Goal: Transaction & Acquisition: Purchase product/service

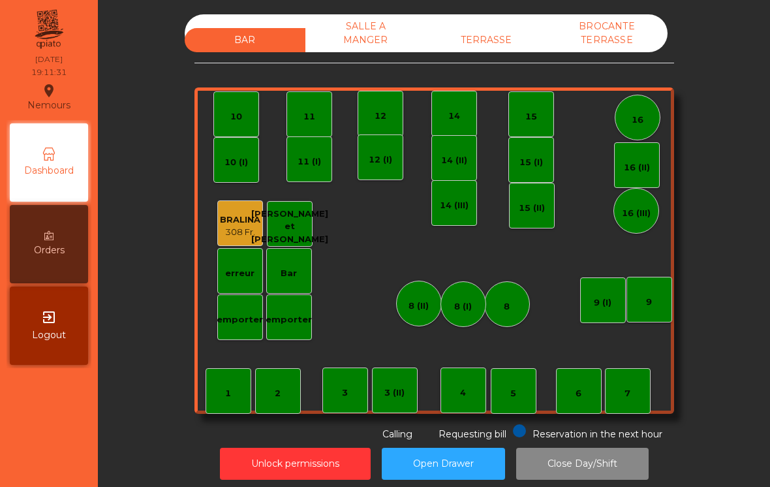
click at [237, 331] on div "emporter" at bounding box center [240, 317] width 46 height 46
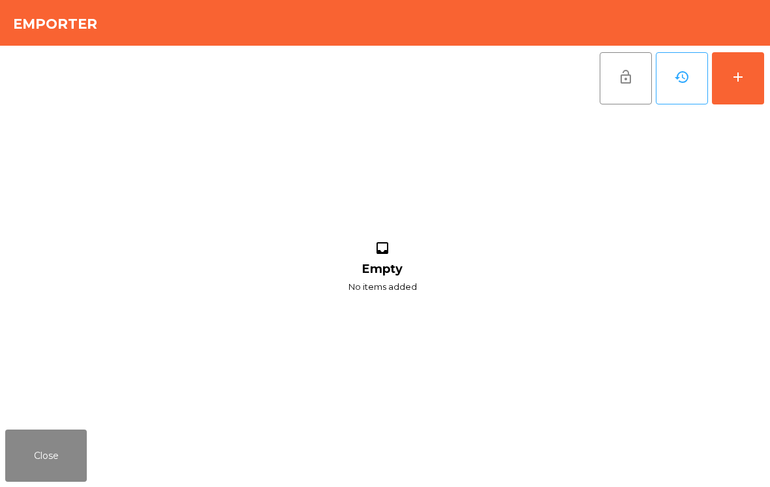
click at [745, 85] on button "add" at bounding box center [737, 78] width 52 height 52
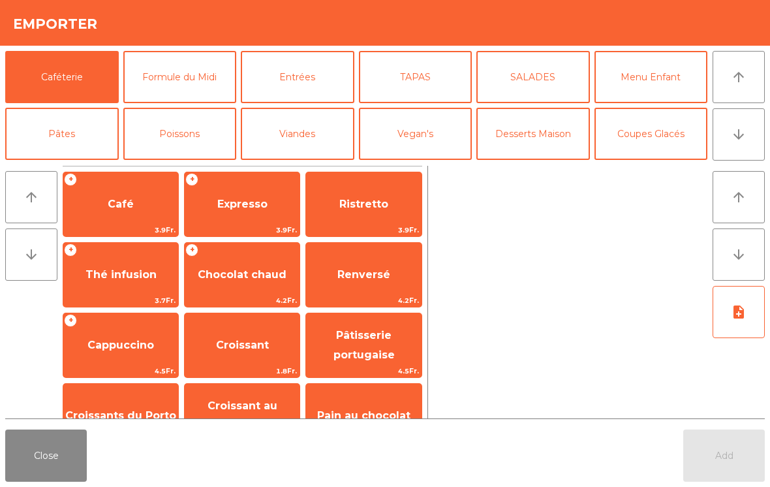
click at [314, 81] on button "Entrées" at bounding box center [297, 77] width 113 height 52
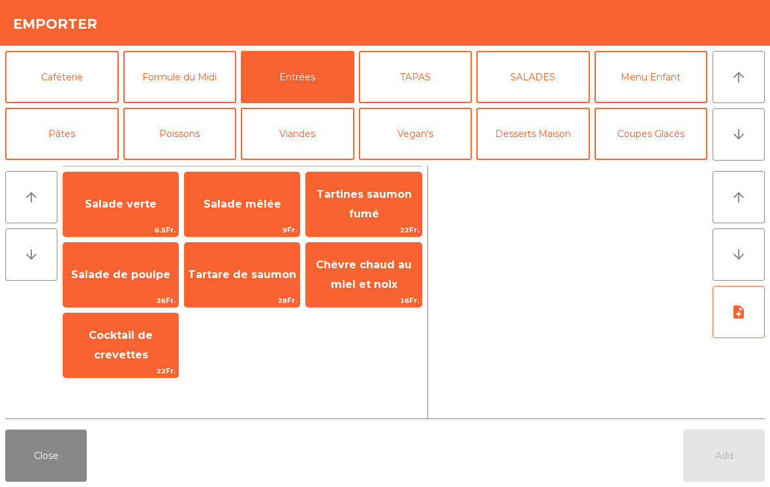
click at [247, 196] on span "Salade mêlée" at bounding box center [242, 204] width 115 height 35
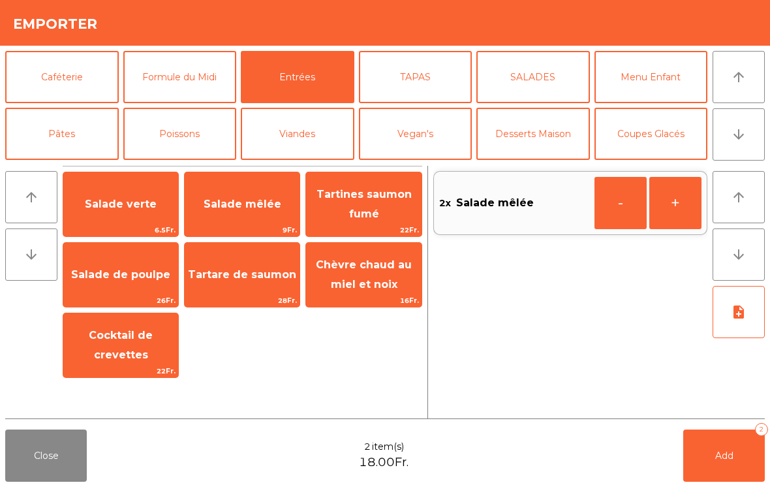
click at [312, 125] on button "Viandes" at bounding box center [297, 134] width 113 height 52
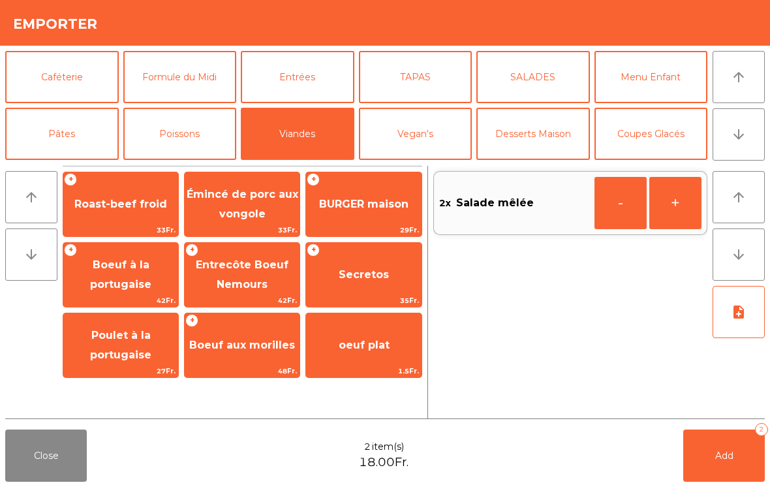
click at [376, 182] on div "+ BURGER maison 29Fr." at bounding box center [363, 204] width 116 height 65
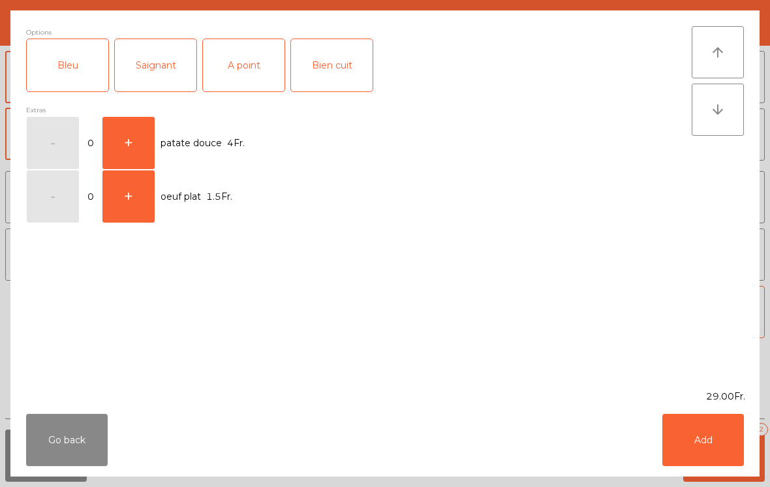
click at [164, 58] on div "Saignant" at bounding box center [156, 65] width 82 height 52
click at [147, 76] on div "Saignant" at bounding box center [156, 65] width 82 height 52
click at [243, 70] on div "A point" at bounding box center [244, 65] width 82 height 52
click at [725, 441] on button "Add" at bounding box center [703, 439] width 82 height 52
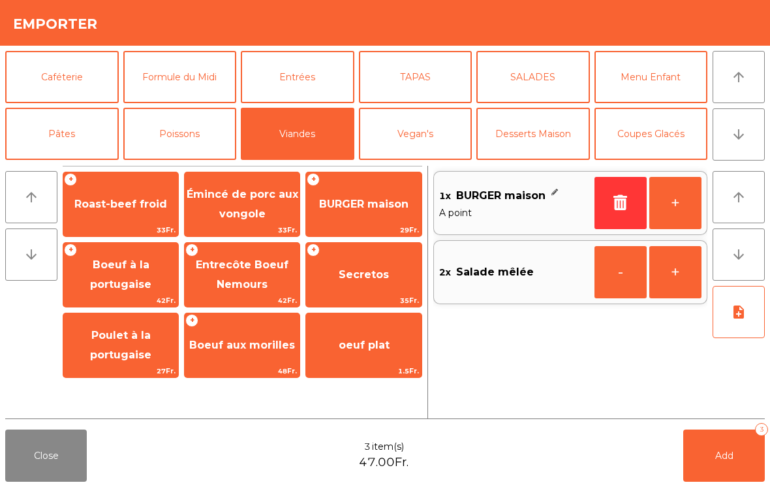
click at [116, 210] on span "Roast-beef froid" at bounding box center [120, 204] width 93 height 12
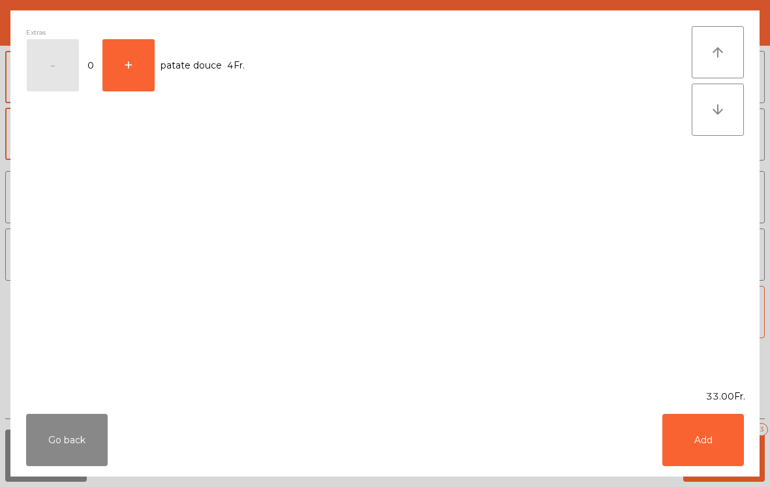
click at [695, 442] on button "Add" at bounding box center [703, 439] width 82 height 52
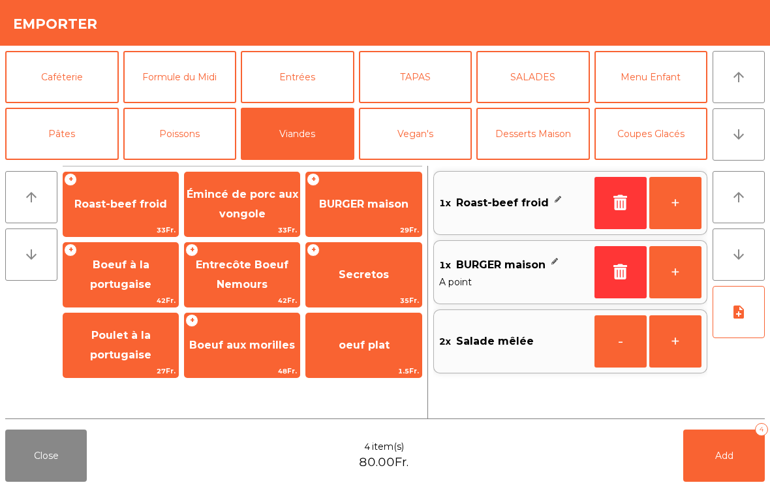
click at [743, 312] on icon "note_add" at bounding box center [738, 312] width 16 height 16
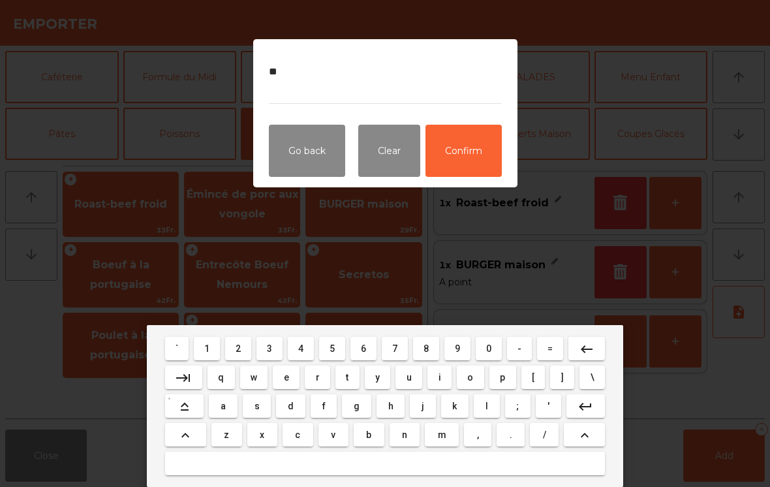
type textarea "*"
type textarea "**********"
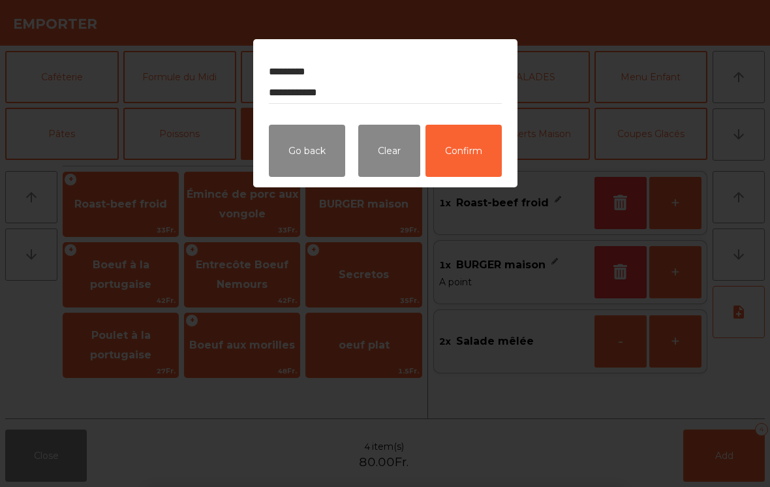
click at [479, 155] on button "Confirm" at bounding box center [463, 151] width 76 height 52
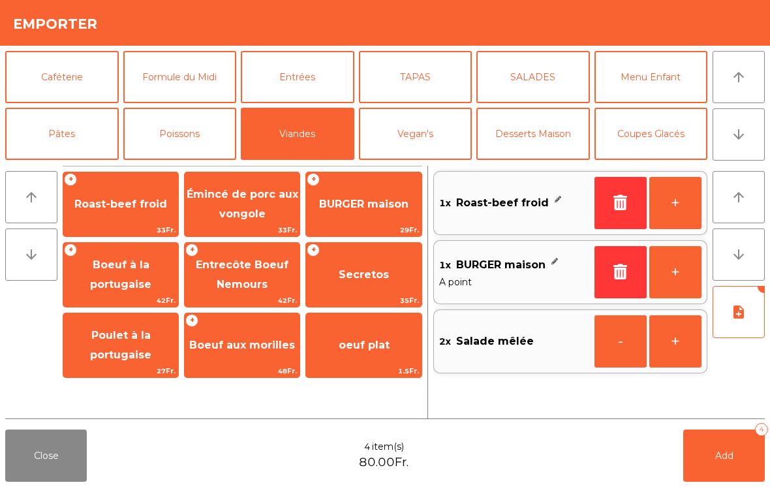
click at [721, 457] on span "Add" at bounding box center [724, 455] width 18 height 12
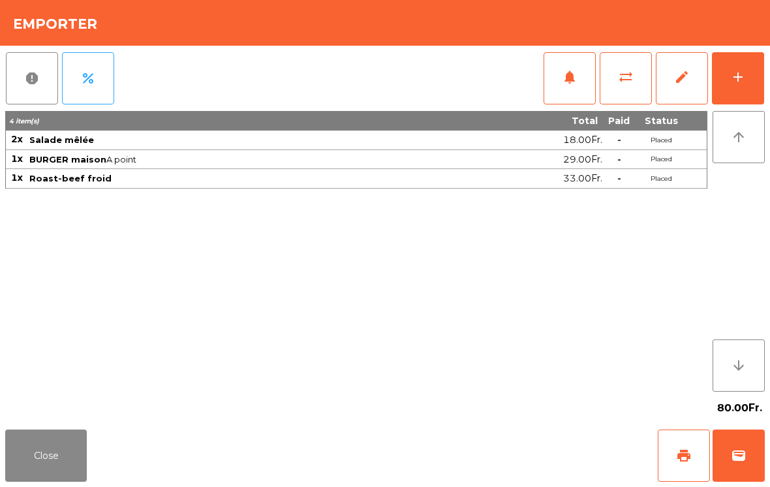
click at [72, 480] on button "Close" at bounding box center [46, 455] width 82 height 52
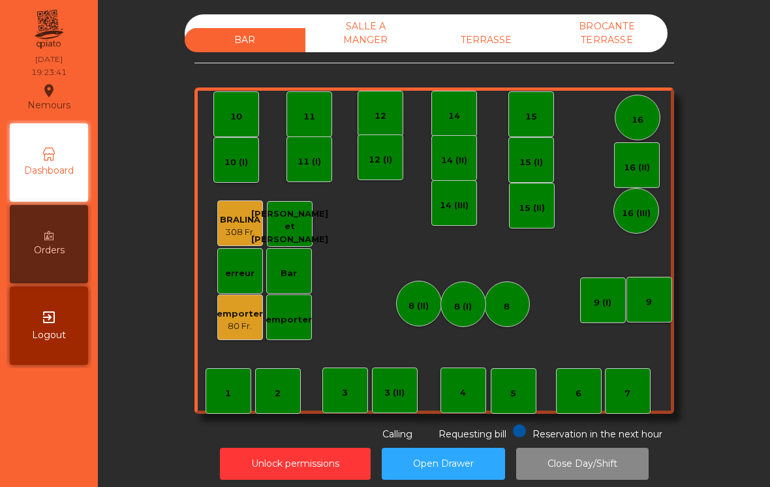
click at [315, 104] on div "11" at bounding box center [309, 114] width 46 height 46
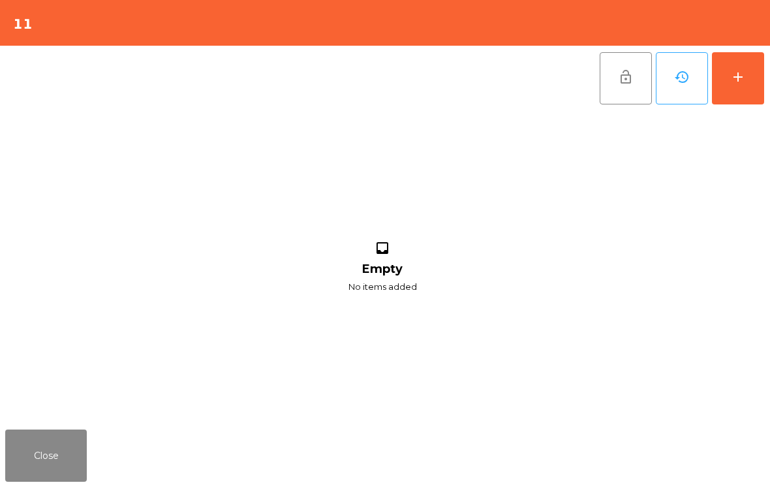
click at [761, 64] on button "add" at bounding box center [737, 78] width 52 height 52
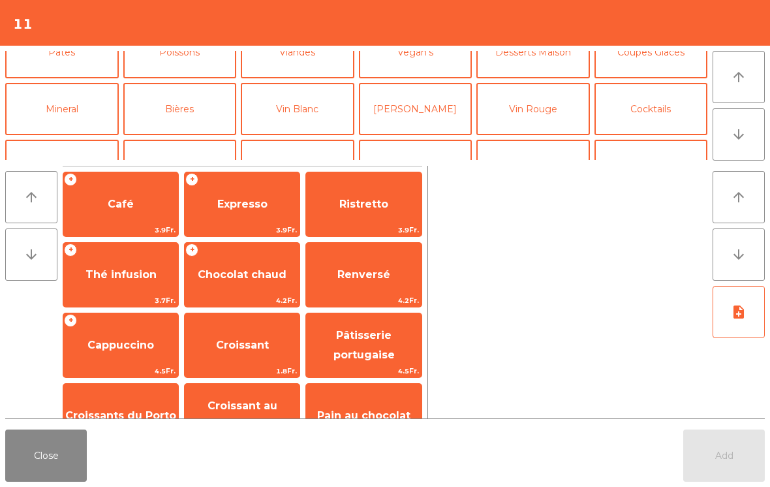
scroll to position [95, 0]
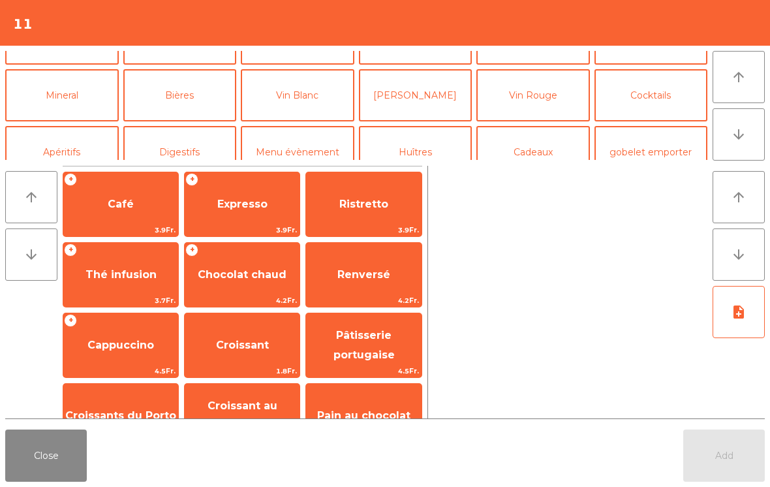
click at [426, 100] on button "[PERSON_NAME]" at bounding box center [415, 95] width 113 height 52
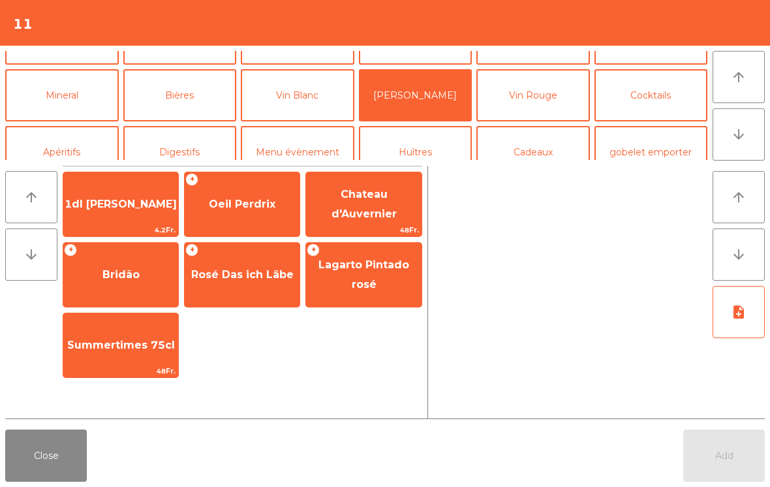
click at [495, 94] on button "Vin Rouge" at bounding box center [532, 95] width 113 height 52
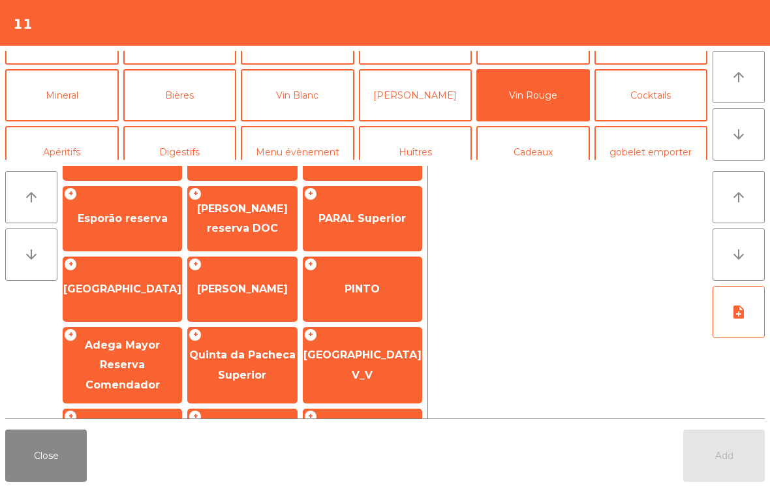
scroll to position [202, 0]
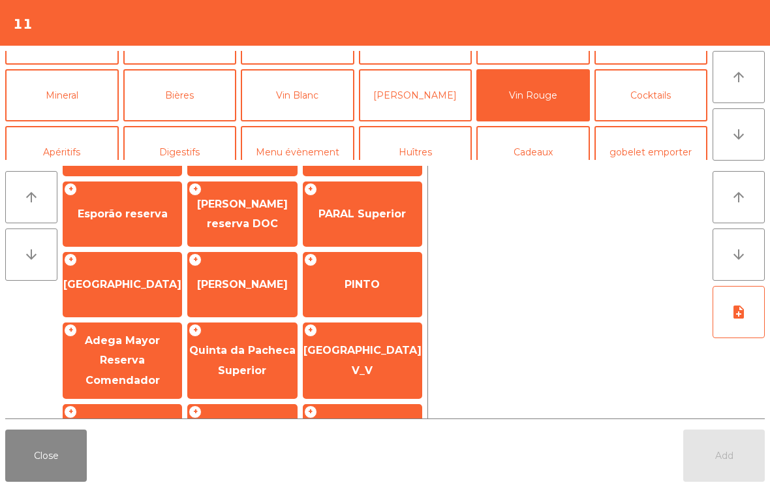
click at [209, 367] on span "Quinta da Pacheca Superior" at bounding box center [242, 360] width 109 height 55
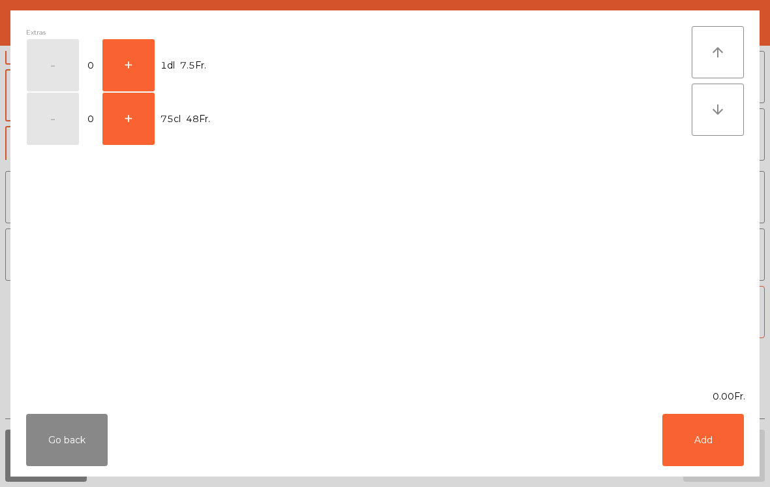
click at [126, 121] on button "+" at bounding box center [128, 119] width 52 height 52
click at [713, 454] on button "Add" at bounding box center [703, 439] width 82 height 52
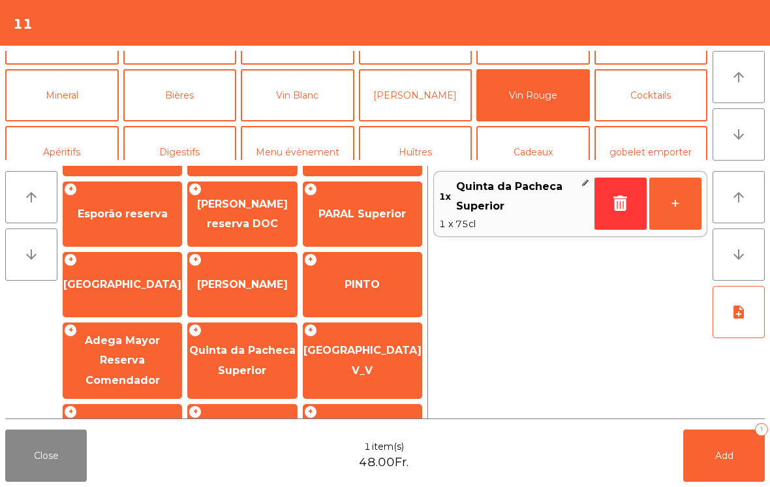
click at [713, 453] on button "Add 1" at bounding box center [724, 455] width 82 height 52
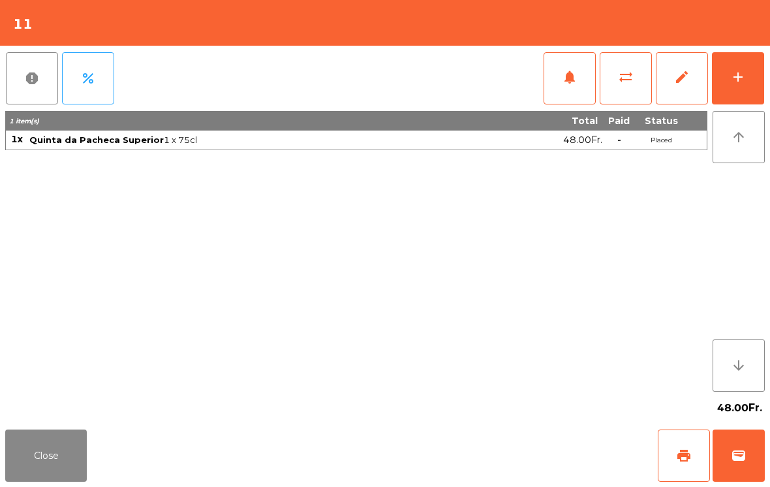
click at [31, 463] on button "Close" at bounding box center [46, 455] width 82 height 52
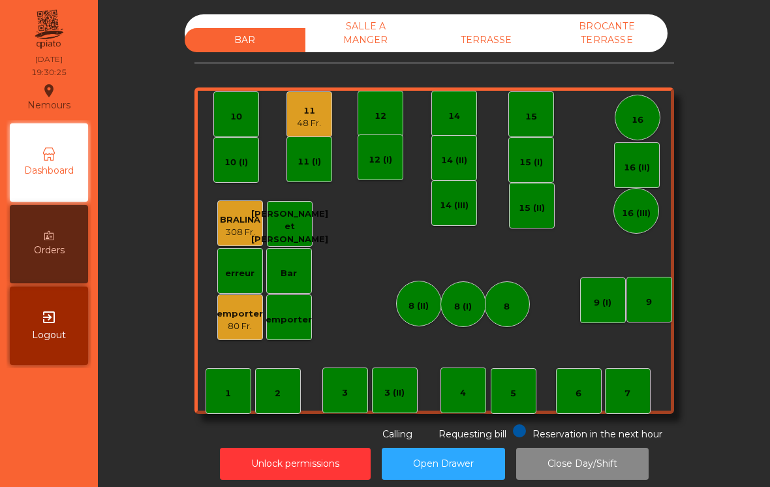
click at [306, 111] on div "11" at bounding box center [309, 110] width 24 height 13
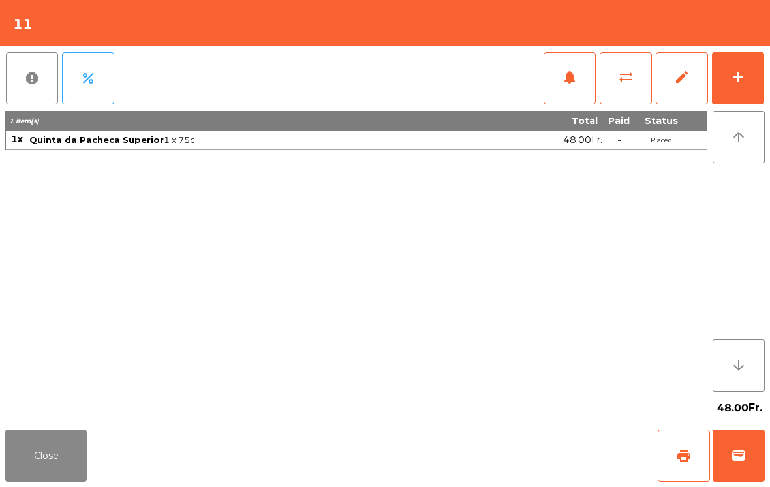
click at [743, 94] on button "add" at bounding box center [737, 78] width 52 height 52
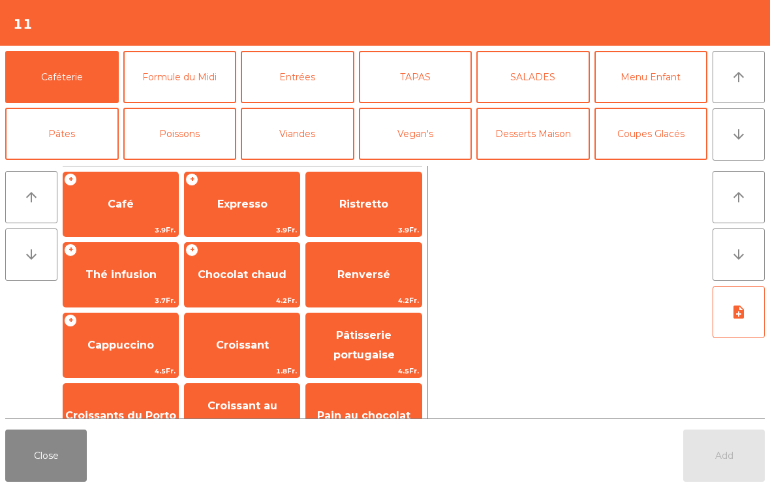
click at [293, 127] on button "Viandes" at bounding box center [297, 134] width 113 height 52
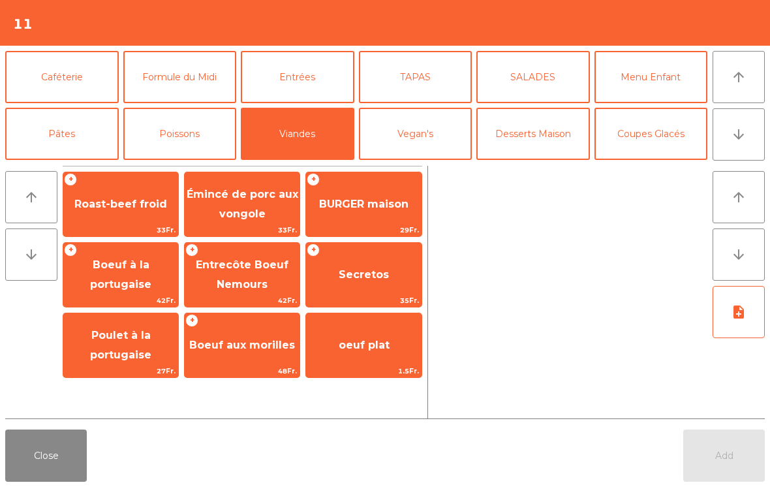
click at [138, 209] on span "Roast-beef froid" at bounding box center [120, 204] width 93 height 12
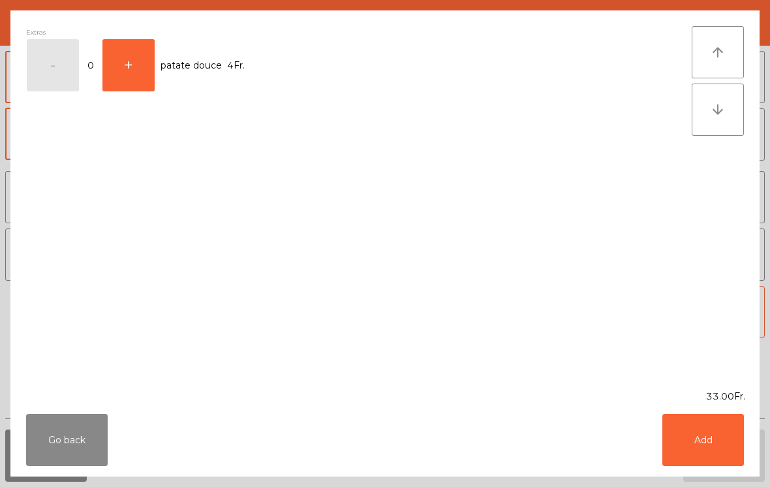
click at [713, 422] on button "Add" at bounding box center [703, 439] width 82 height 52
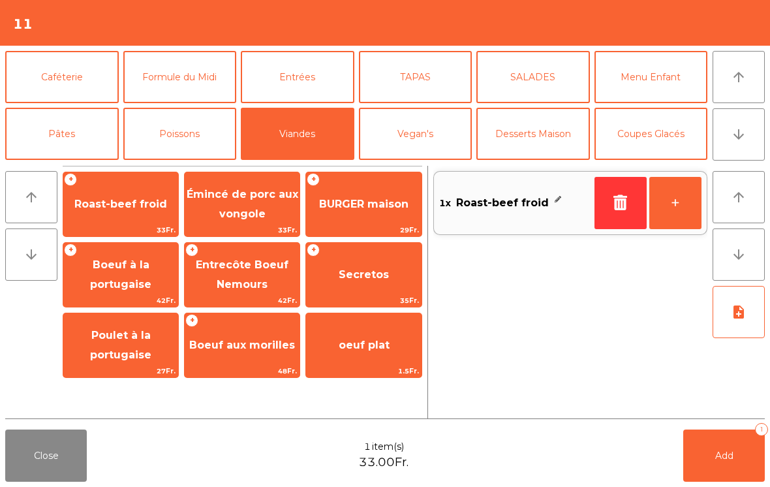
click at [659, 211] on button "+" at bounding box center [675, 203] width 52 height 52
click at [751, 462] on button "Add 2" at bounding box center [724, 455] width 82 height 52
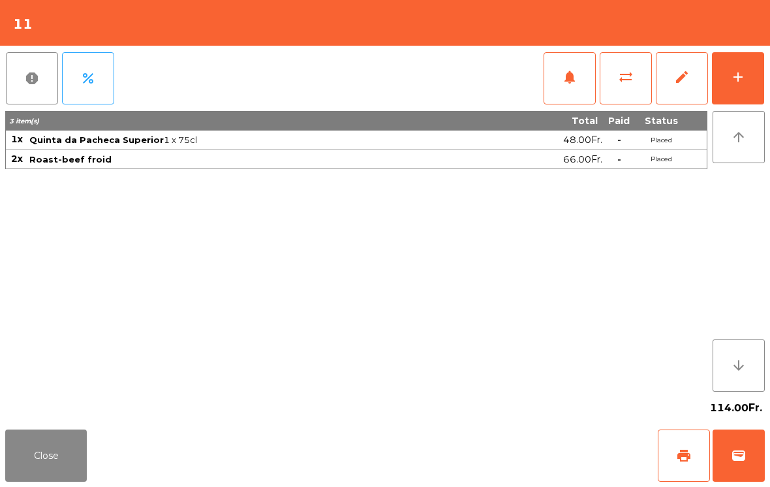
click at [55, 447] on button "Close" at bounding box center [46, 455] width 82 height 52
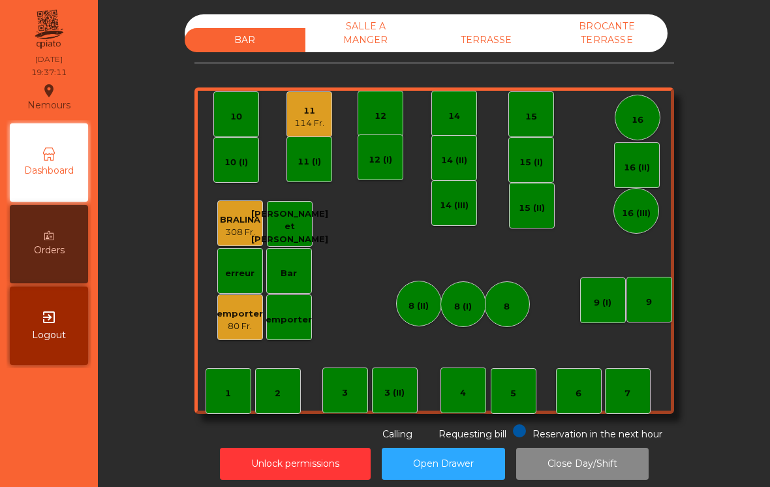
click at [229, 314] on div "emporter" at bounding box center [240, 313] width 46 height 13
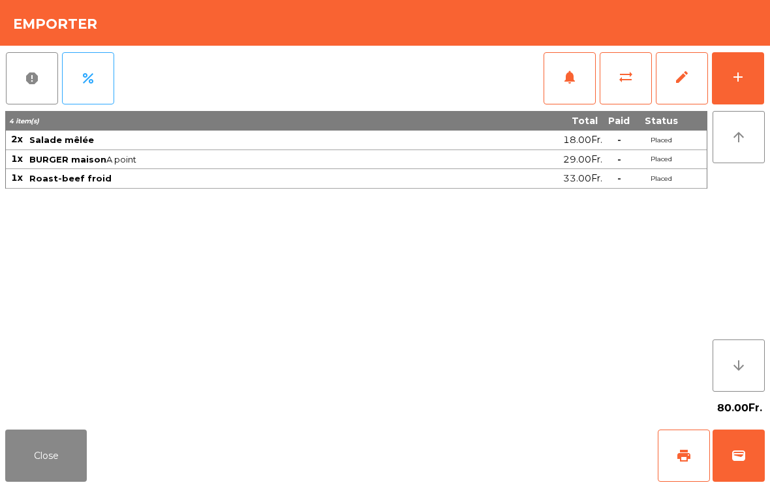
click at [731, 81] on div "add" at bounding box center [738, 77] width 16 height 16
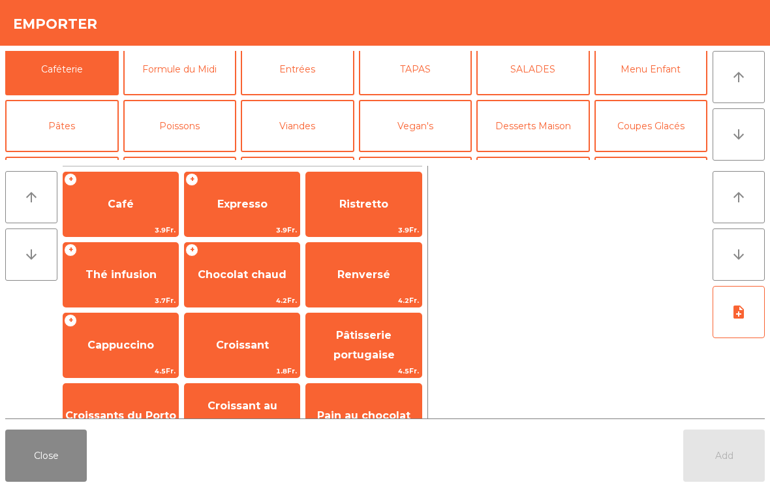
scroll to position [76, 0]
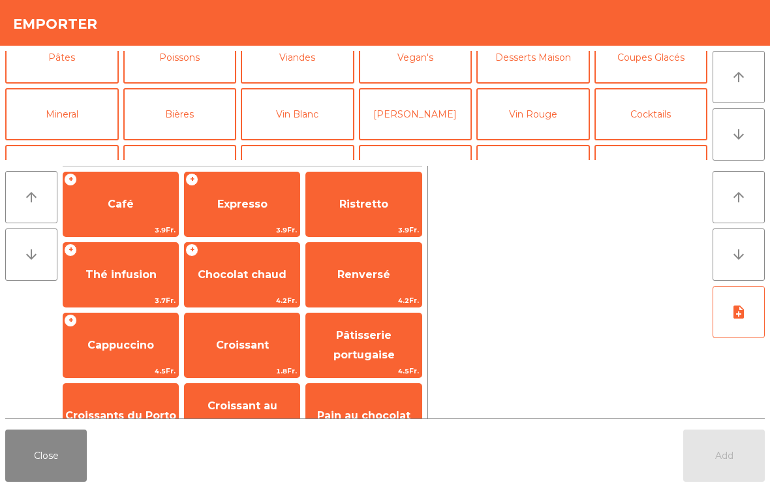
click at [80, 119] on button "Mineral" at bounding box center [61, 114] width 113 height 52
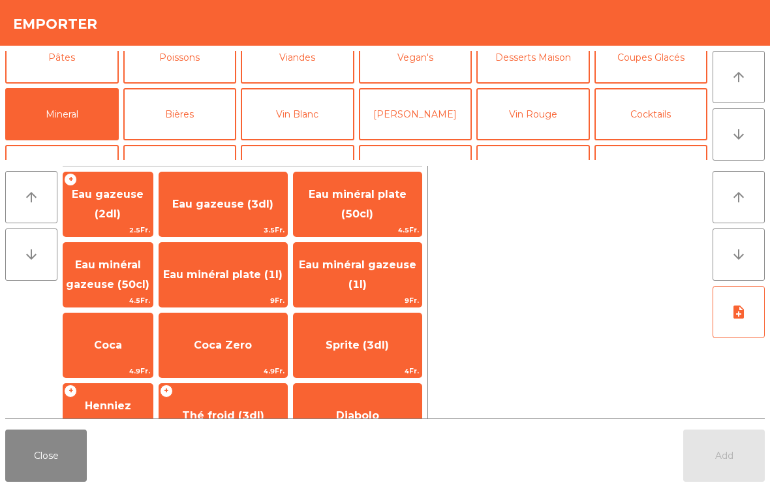
click at [119, 338] on span "Coca" at bounding box center [108, 344] width 28 height 12
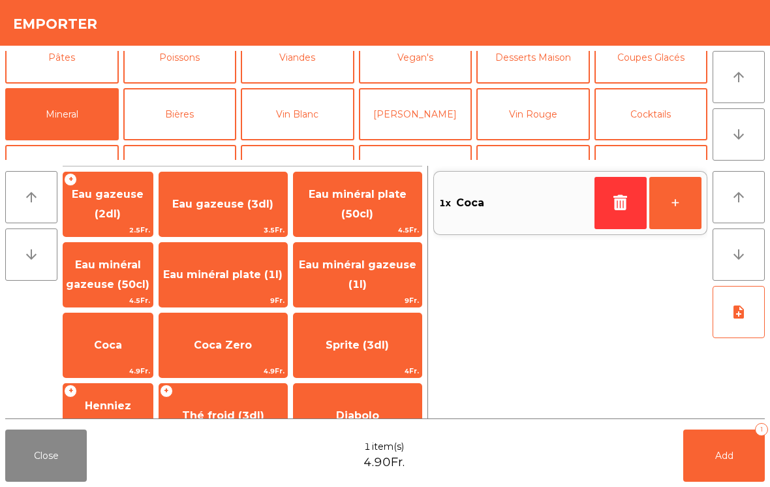
click at [119, 338] on span "Coca" at bounding box center [108, 344] width 28 height 12
click at [721, 453] on span "Add" at bounding box center [724, 455] width 18 height 12
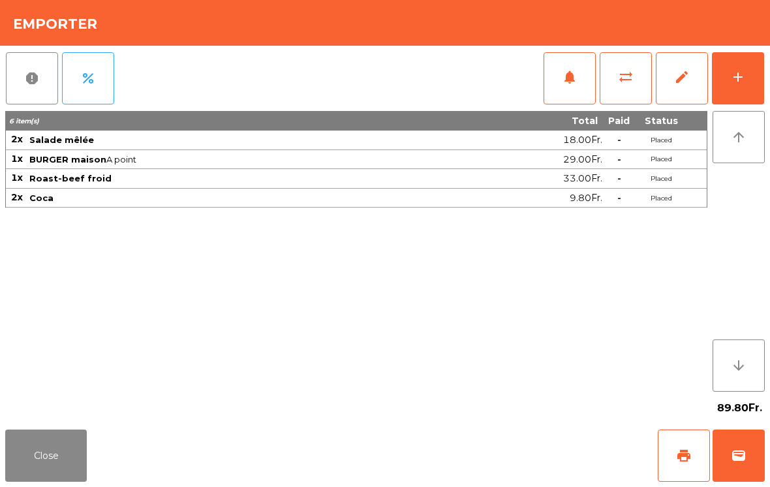
click at [737, 468] on button "wallet" at bounding box center [738, 455] width 52 height 52
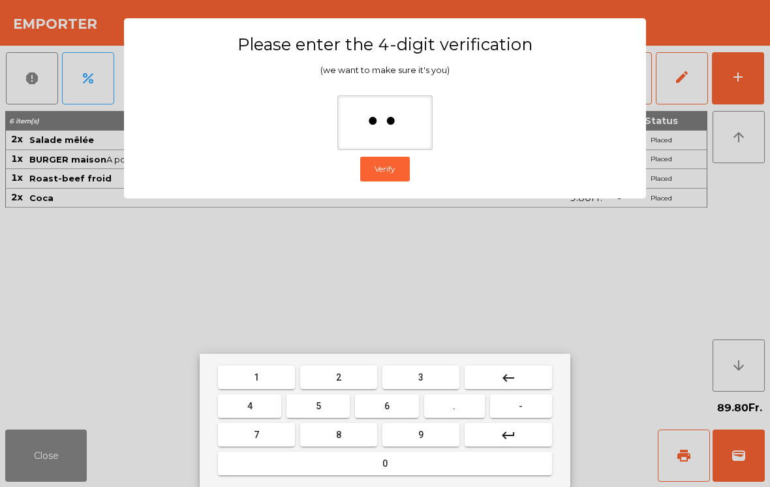
type input "***"
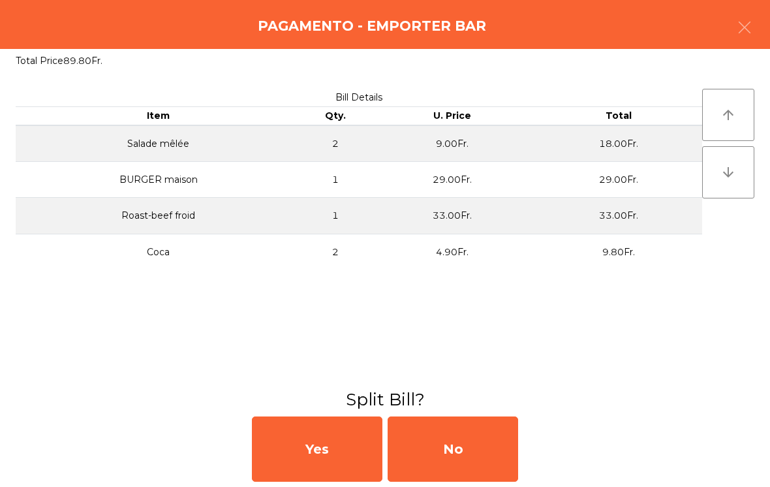
click at [432, 443] on div "No" at bounding box center [452, 448] width 130 height 65
click at [441, 444] on div "No" at bounding box center [452, 448] width 130 height 65
click at [430, 450] on div "No" at bounding box center [452, 448] width 130 height 65
